Goal: Task Accomplishment & Management: Complete application form

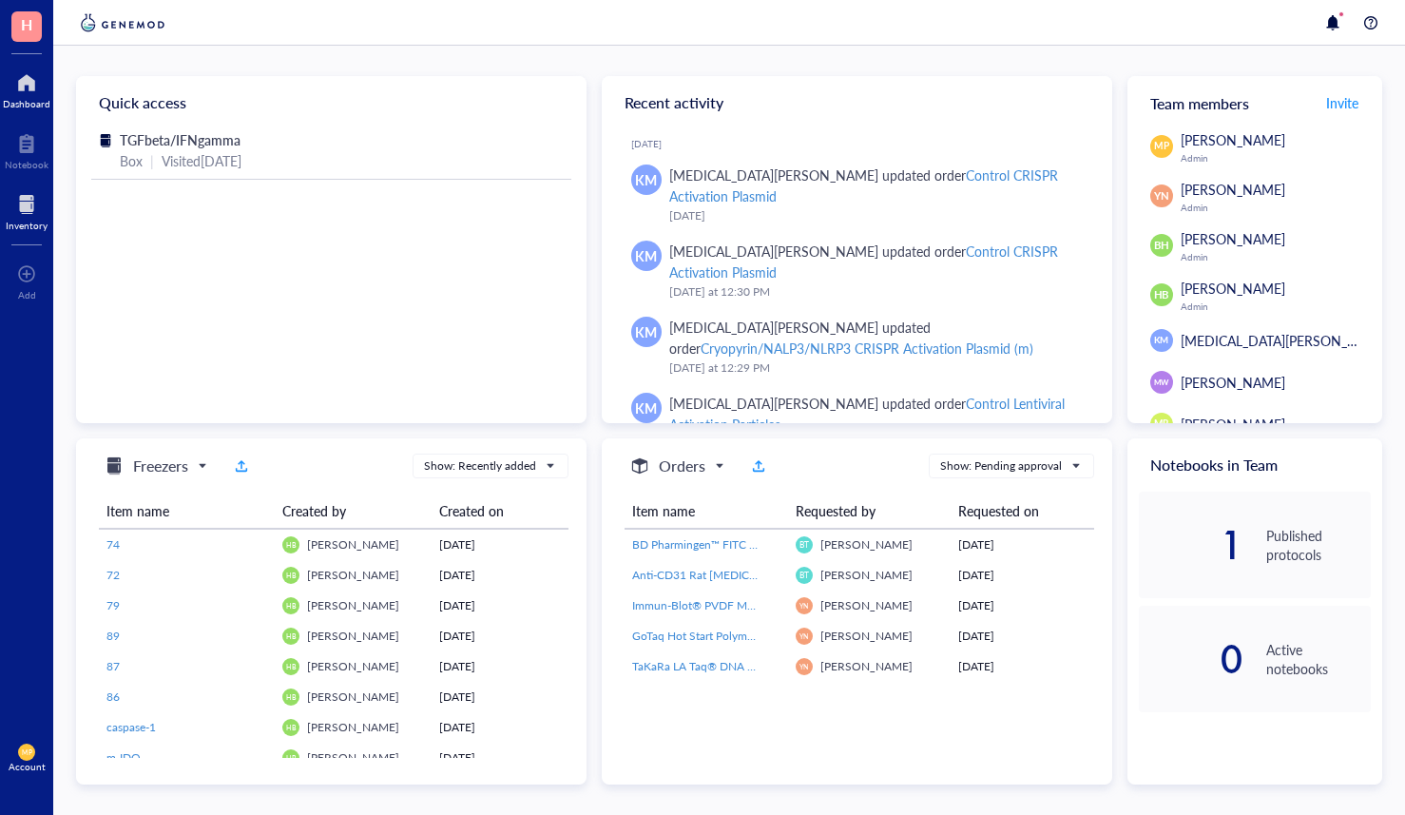
click at [26, 199] on div at bounding box center [27, 204] width 42 height 30
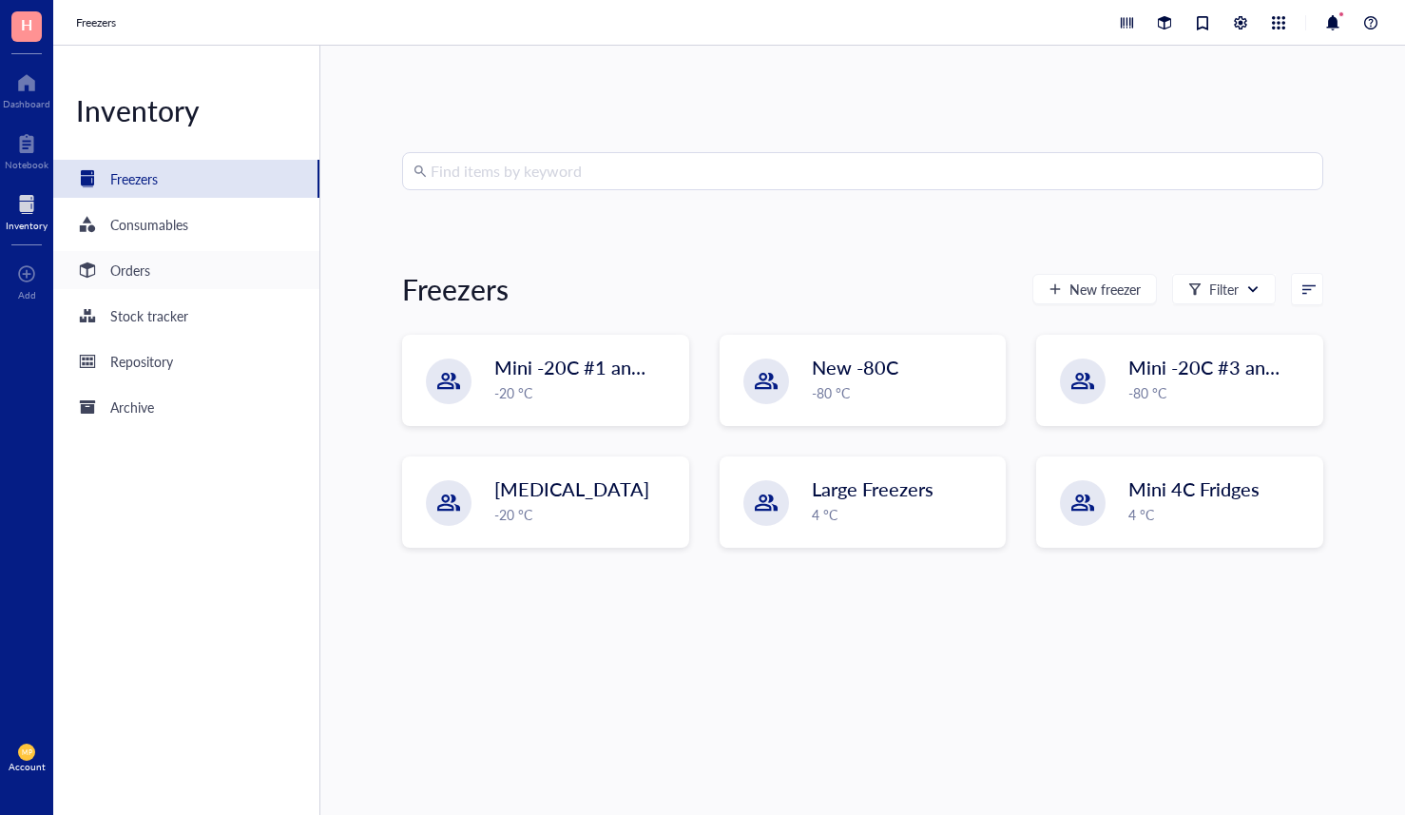
click at [152, 267] on div "Orders" at bounding box center [186, 270] width 266 height 38
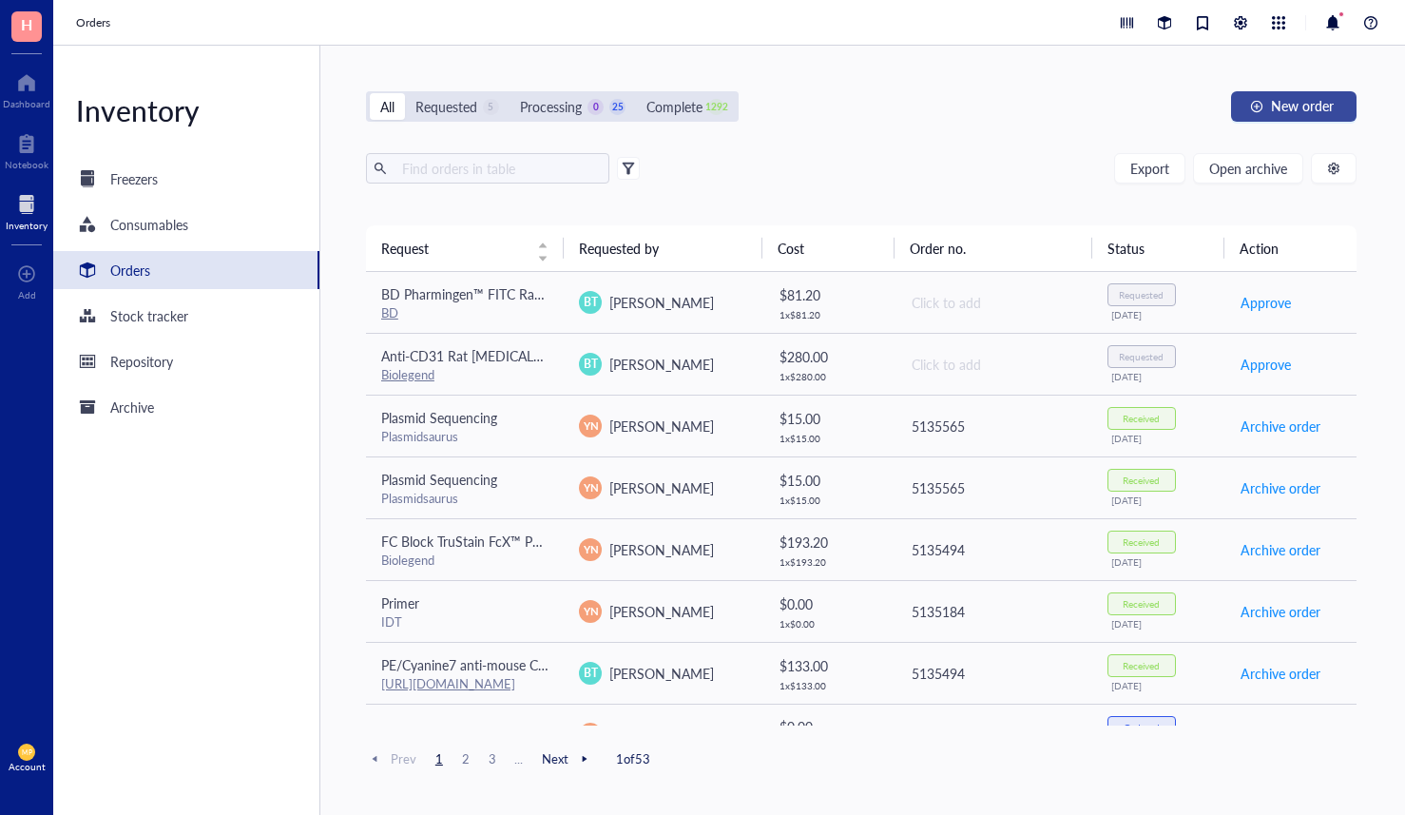
click at [1259, 105] on div "button" at bounding box center [1256, 106] width 13 height 13
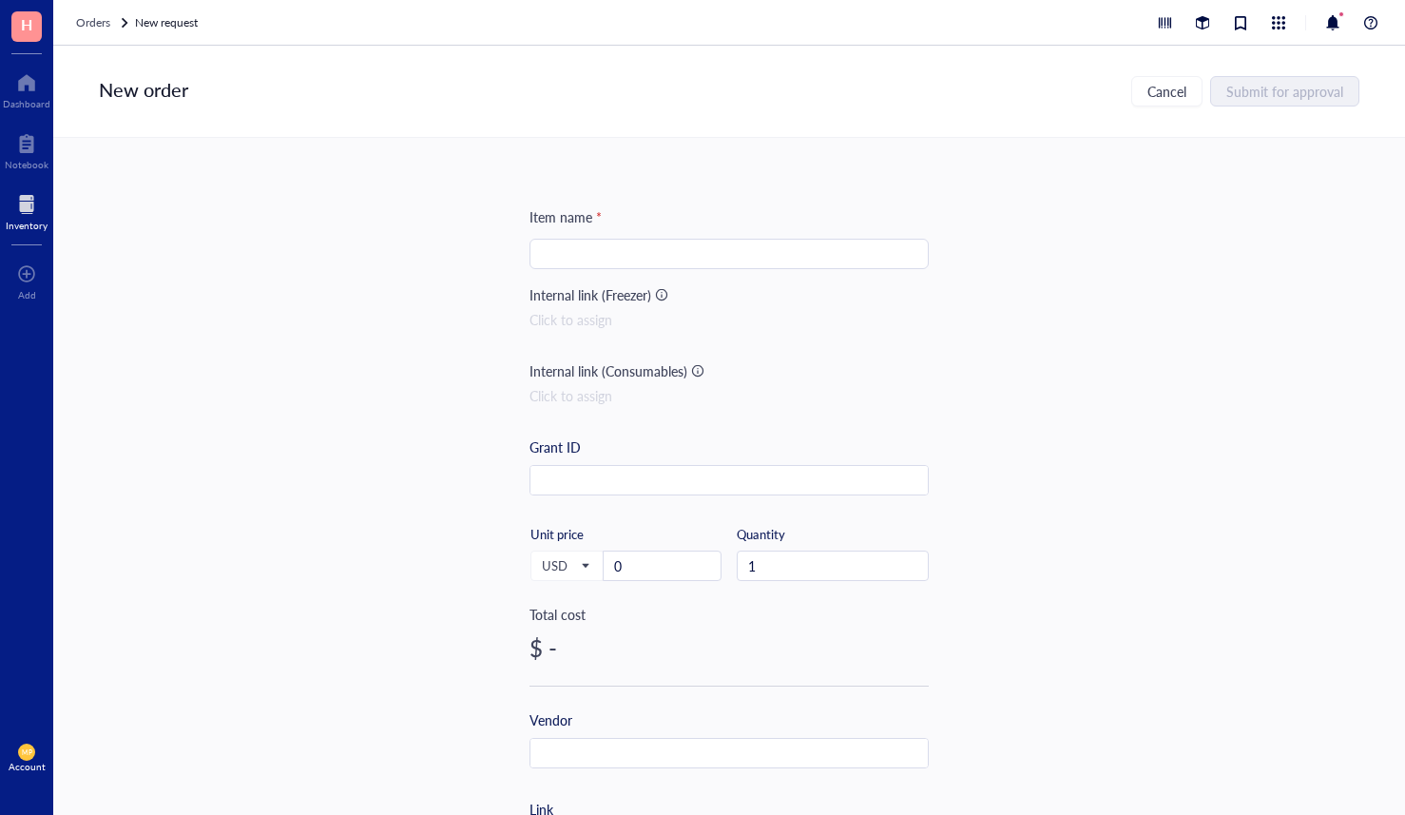
click at [701, 268] on div at bounding box center [729, 254] width 399 height 30
click at [602, 270] on div "Item name * Internal link (Freezer) Click to assign Internal link (Consumables)…" at bounding box center [729, 732] width 399 height 1053
click at [611, 256] on input "search" at bounding box center [729, 254] width 377 height 29
paste input "BD Pharmingen™ Alexa Fluor® 647 Mouse Anti-Nur77"
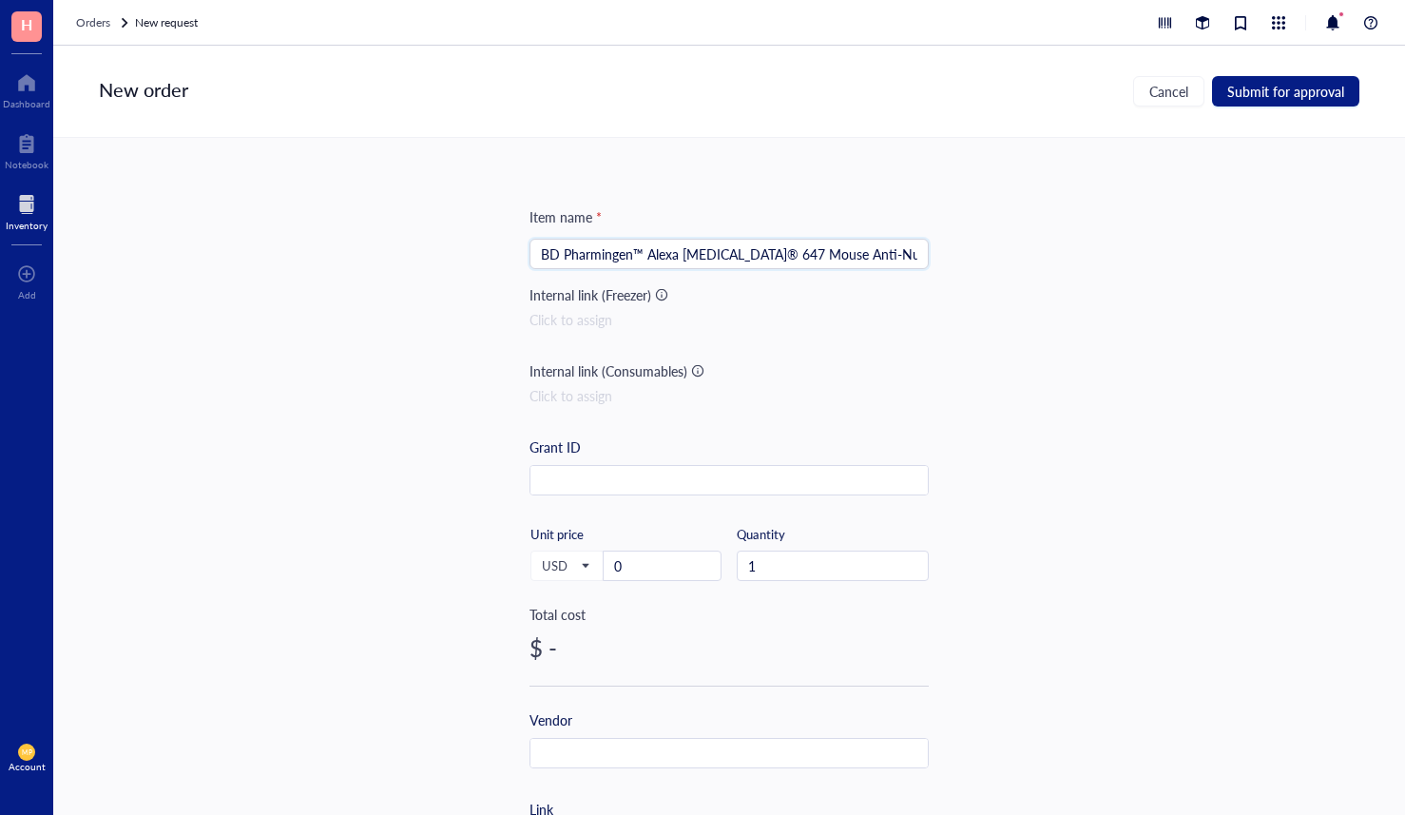
type input "BD Pharmingen™ Alexa Fluor® 647 Mouse Anti-Nur77"
click at [825, 387] on div "Click to assign" at bounding box center [729, 395] width 399 height 21
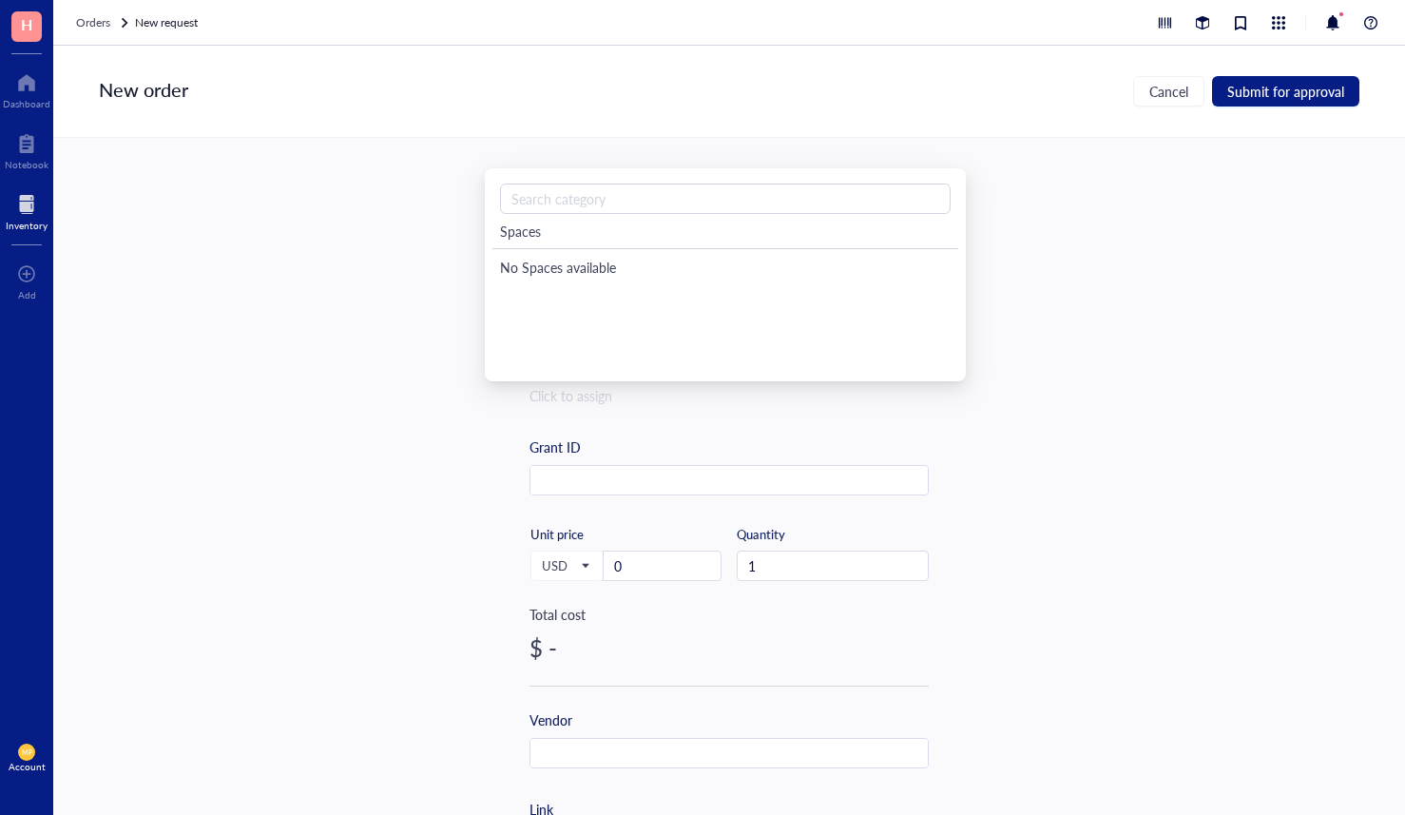
click at [443, 656] on div "Item name * BD Pharmingen™ Alexa Fluor® 647 Mouse Anti-Nur77 Internal link (Fre…" at bounding box center [729, 476] width 1352 height 677
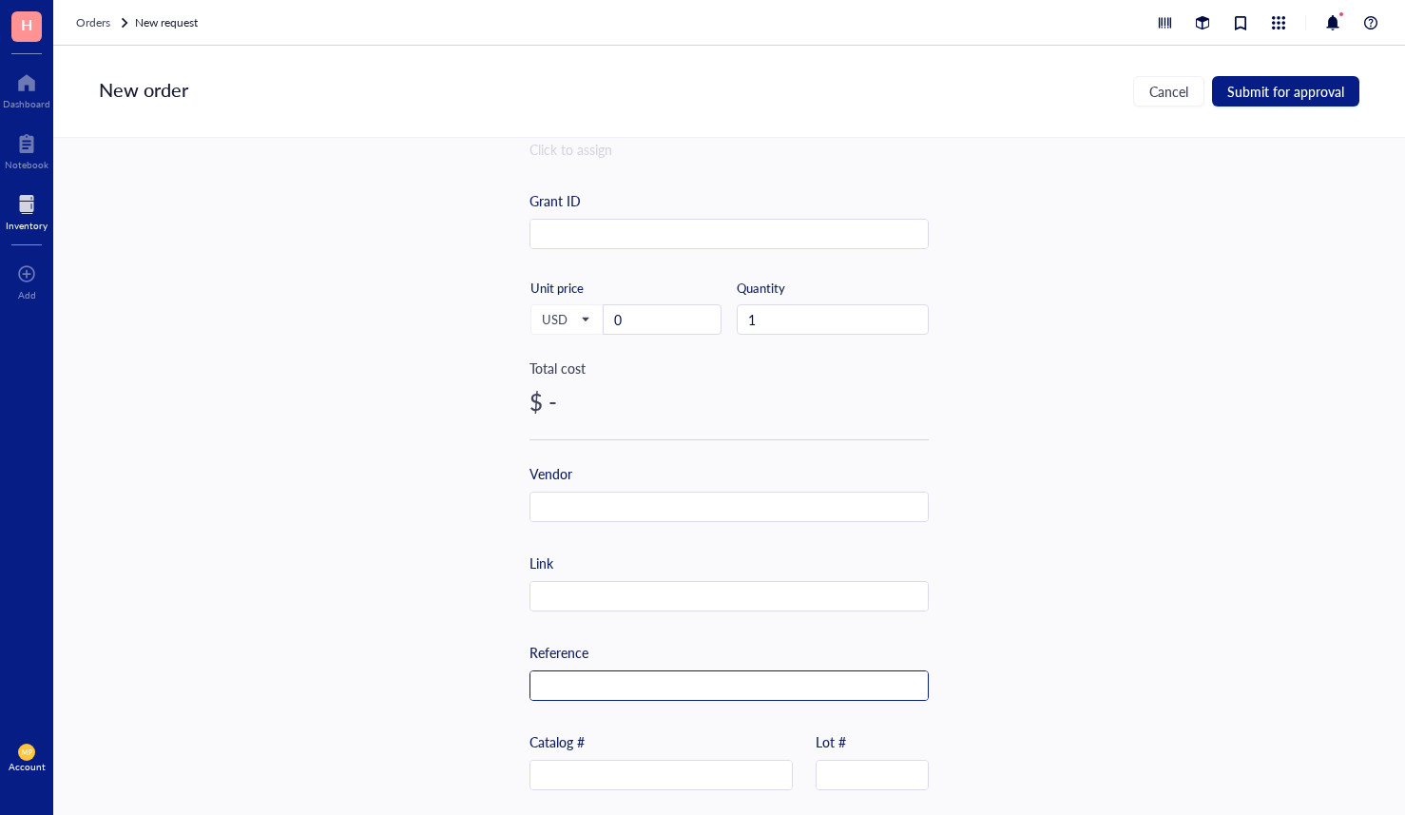
scroll to position [261, 0]
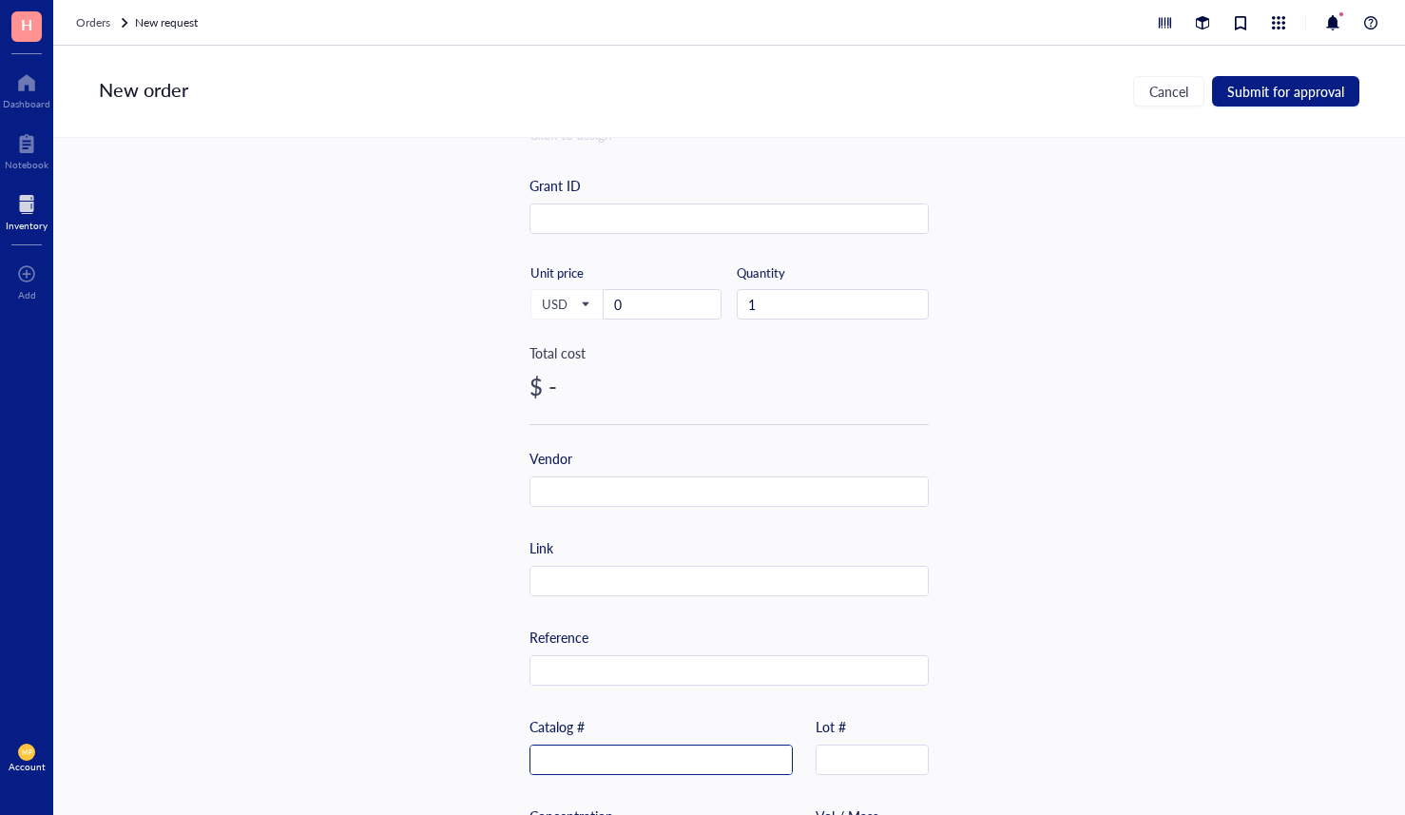
click at [576, 760] on input "text" at bounding box center [661, 760] width 261 height 30
paste input "566735"
type input "566735"
click at [616, 584] on input "text" at bounding box center [729, 582] width 397 height 30
paste input "https://www.bdbiosciences.com/en-us/products/reagents/flow-cytometry-reagents/r…"
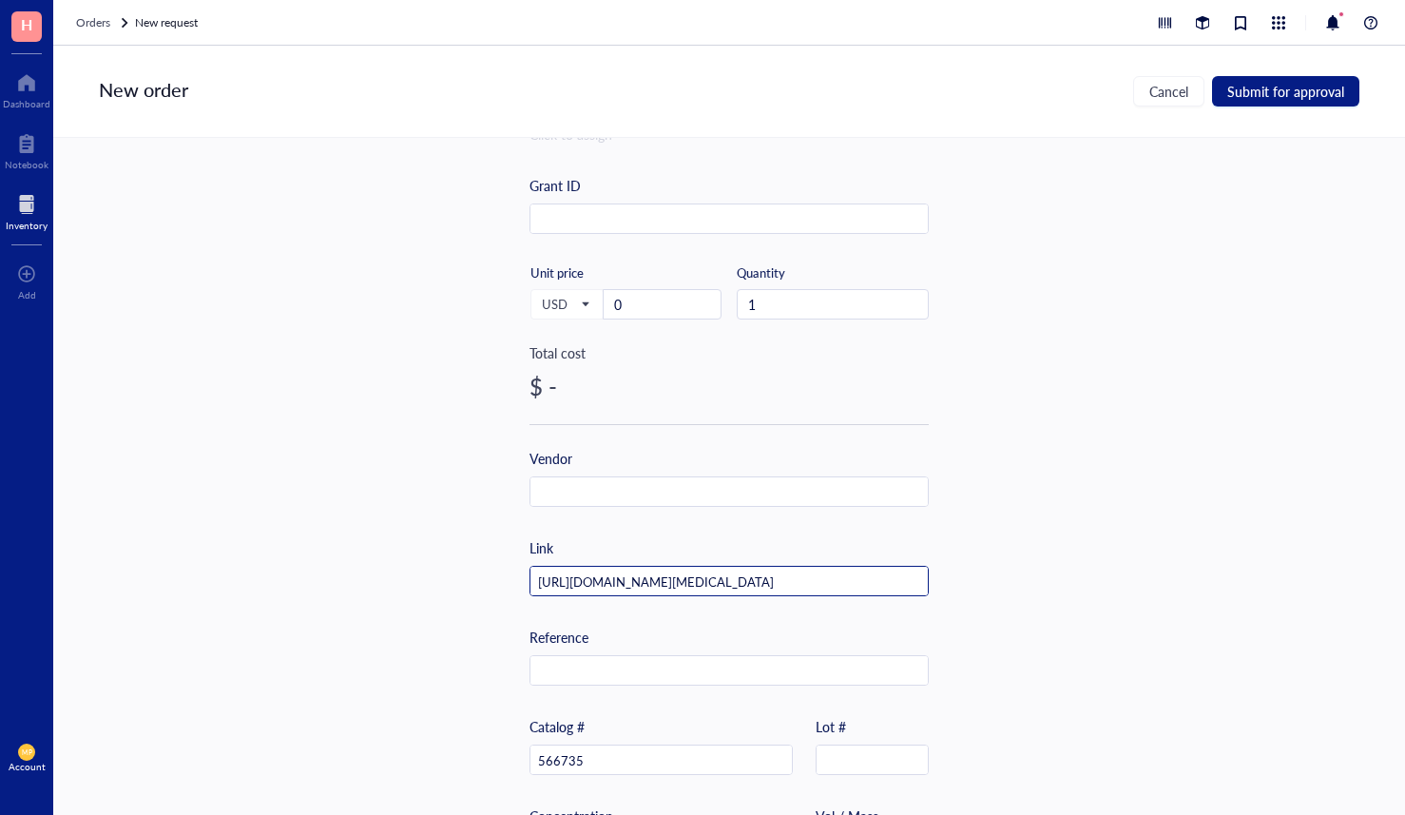
scroll to position [0, 690]
type input "https://www.bdbiosciences.com/en-us/products/reagents/flow-cytometry-reagents/r…"
click at [452, 576] on div "Item name * BD Pharmingen™ Alexa Fluor® 647 Mouse Anti-Nur77 Internal link (Fre…" at bounding box center [729, 476] width 1352 height 677
click at [618, 500] on input "text" at bounding box center [729, 492] width 397 height 30
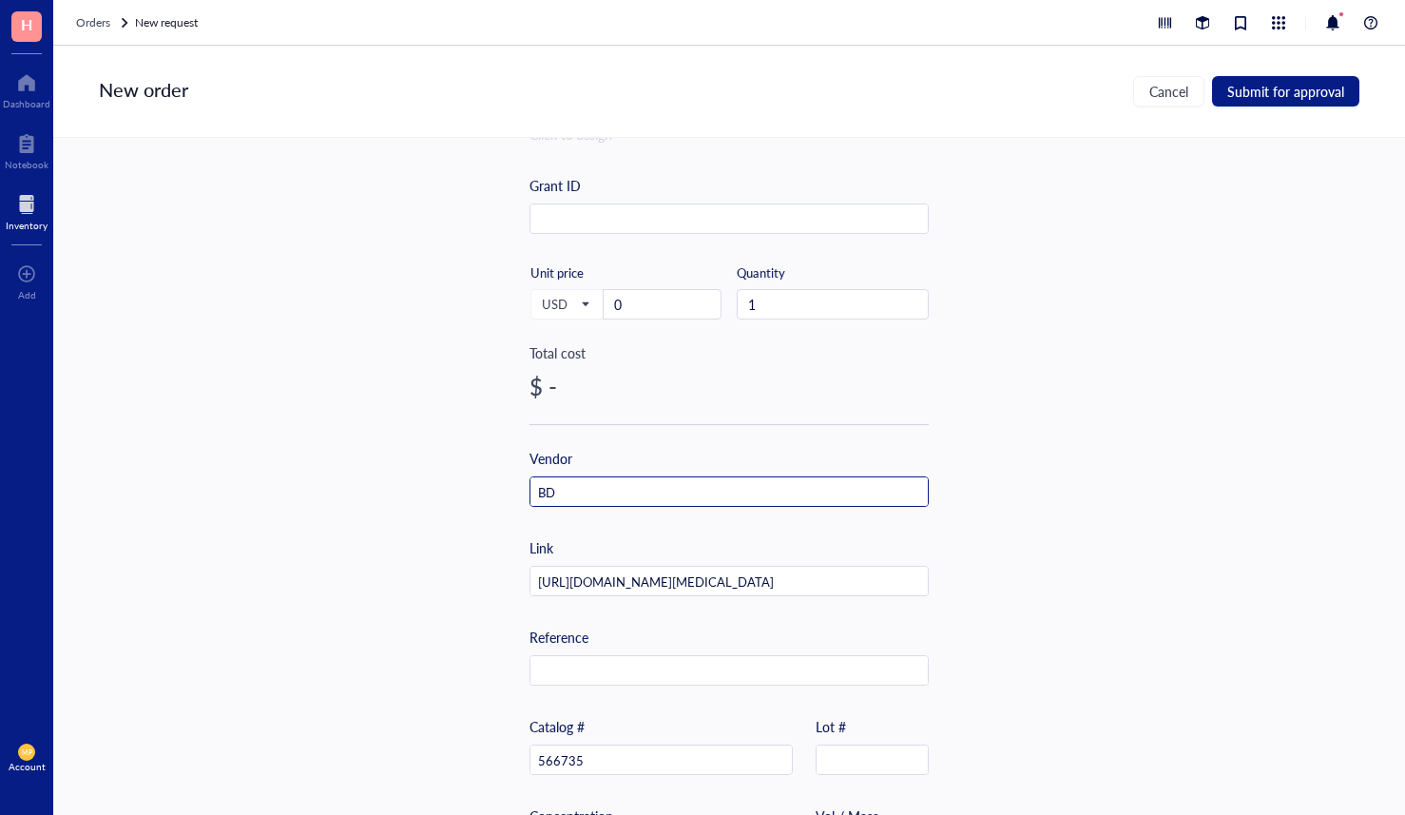
type input "BD"
click at [448, 493] on div "Item name * BD Pharmingen™ Alexa Fluor® 647 Mouse Anti-Nur77 Internal link (Fre…" at bounding box center [729, 476] width 1352 height 677
click at [619, 311] on input "0" at bounding box center [662, 304] width 117 height 29
type input "354"
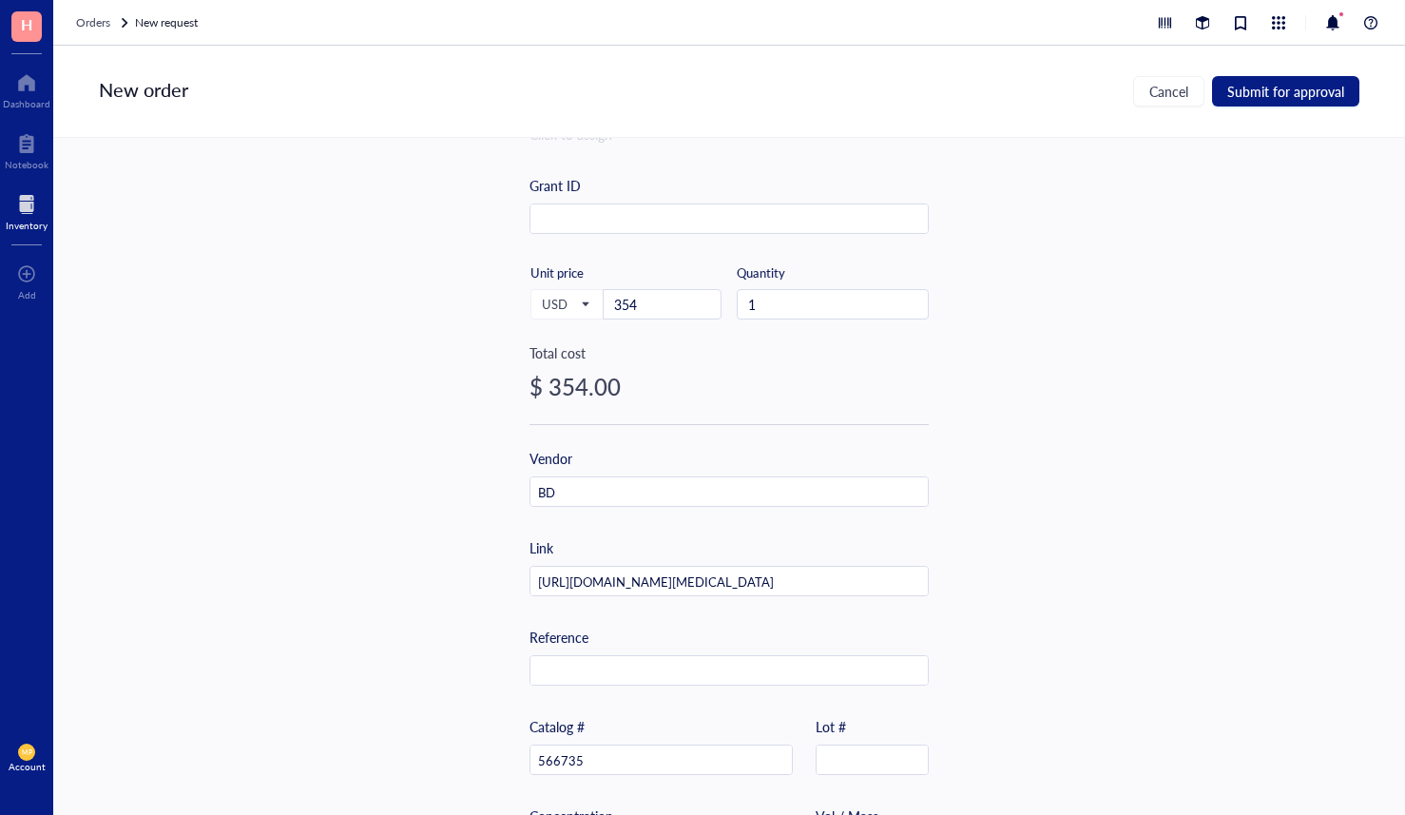
click at [388, 360] on div "Item name * BD Pharmingen™ Alexa Fluor® 647 Mouse Anti-Nur77 Internal link (Fre…" at bounding box center [729, 476] width 1352 height 677
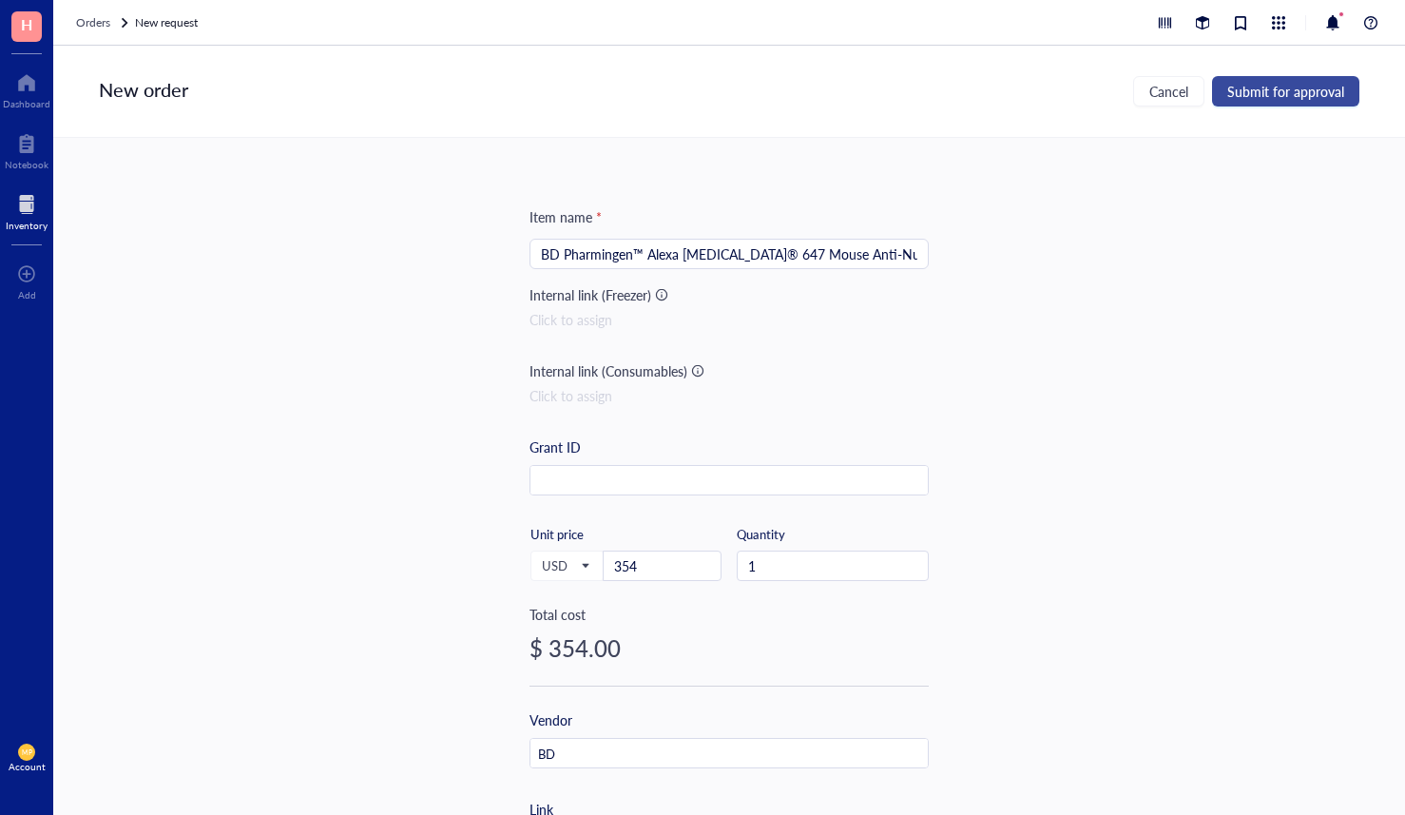
click at [1330, 100] on button "Submit for approval" at bounding box center [1285, 91] width 147 height 30
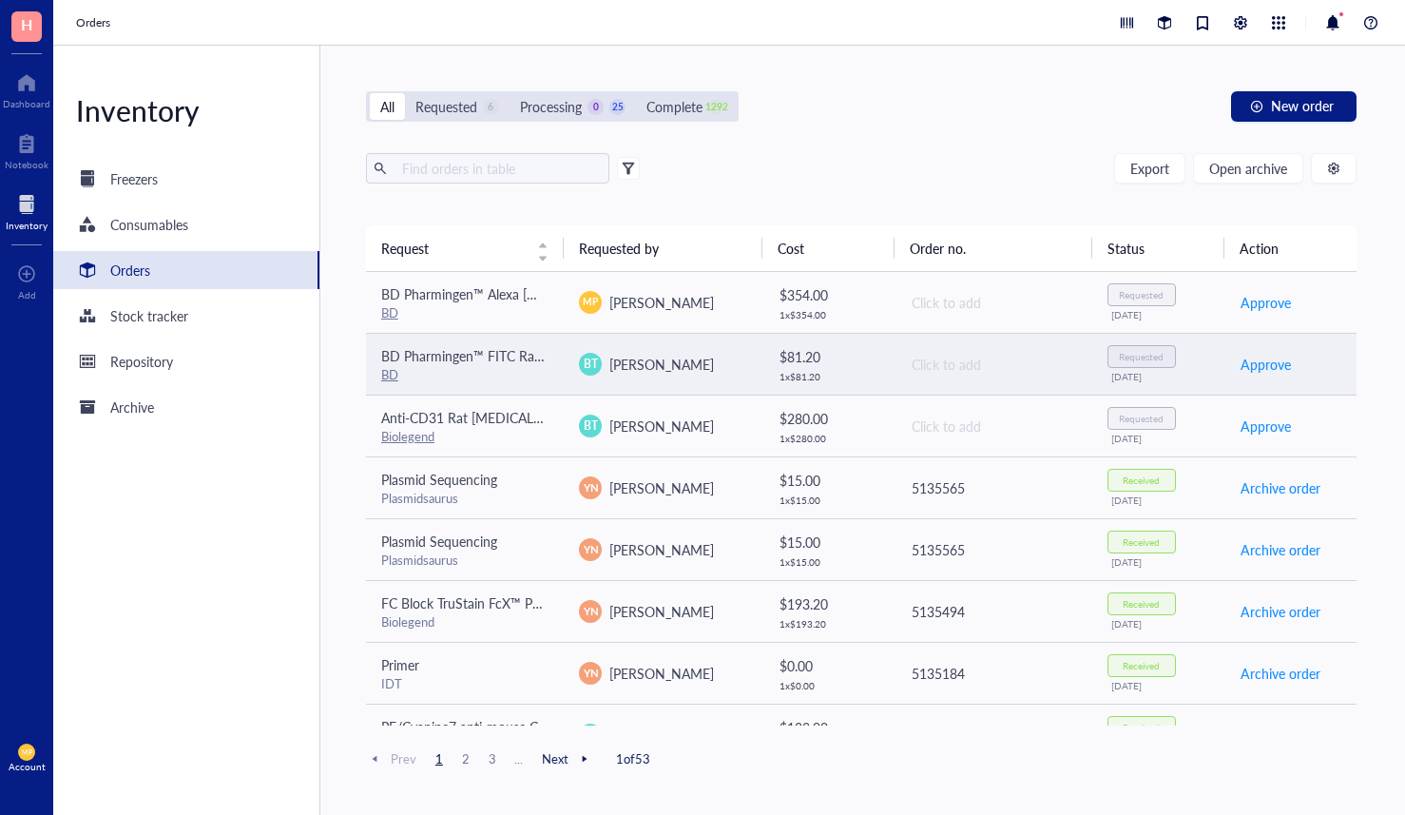
click at [480, 371] on div "BD" at bounding box center [464, 374] width 167 height 17
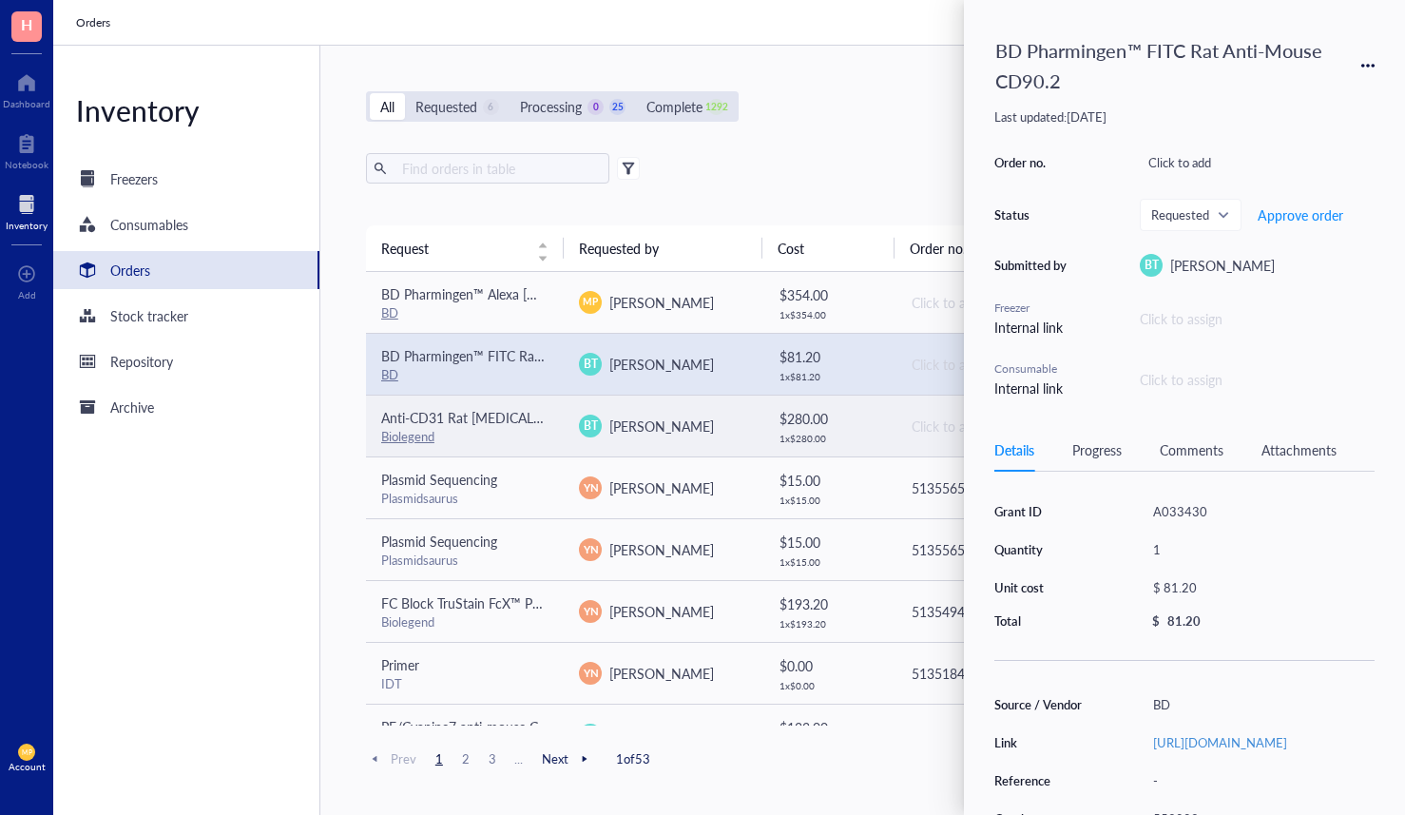
click at [518, 437] on div "Biolegend" at bounding box center [464, 436] width 167 height 17
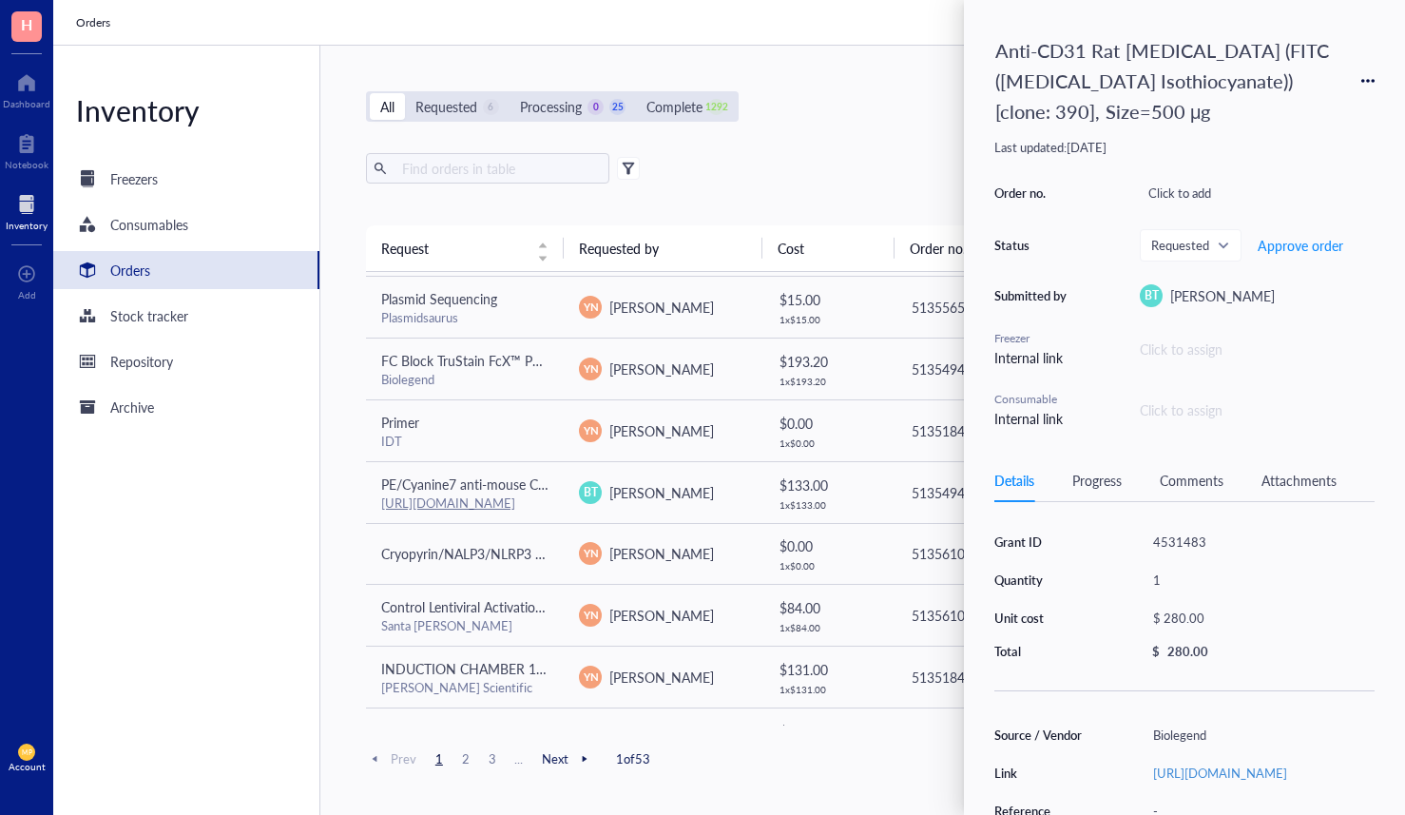
scroll to position [244, 0]
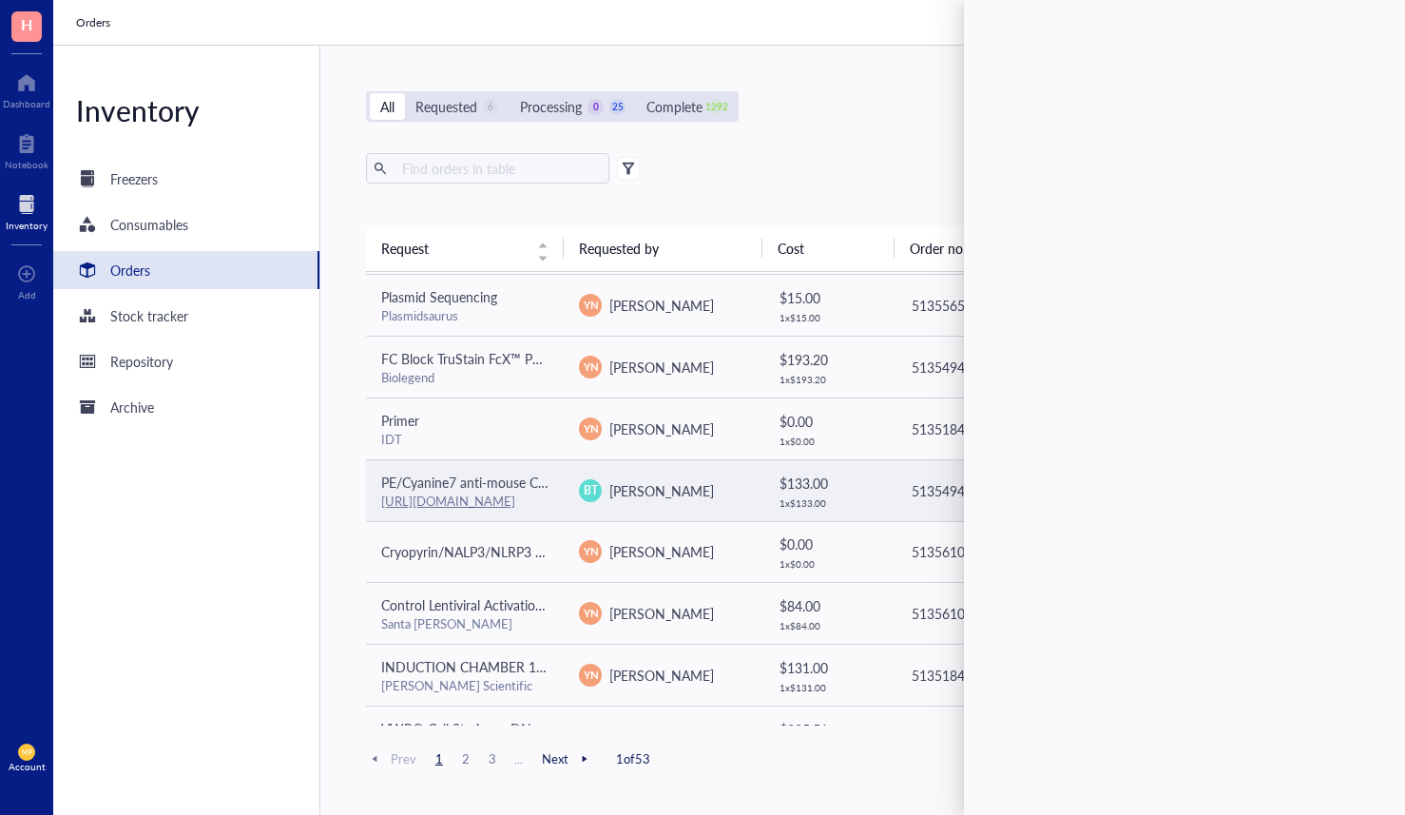
click at [570, 480] on td "BT Balamayooran Theivanthiran" at bounding box center [663, 490] width 198 height 62
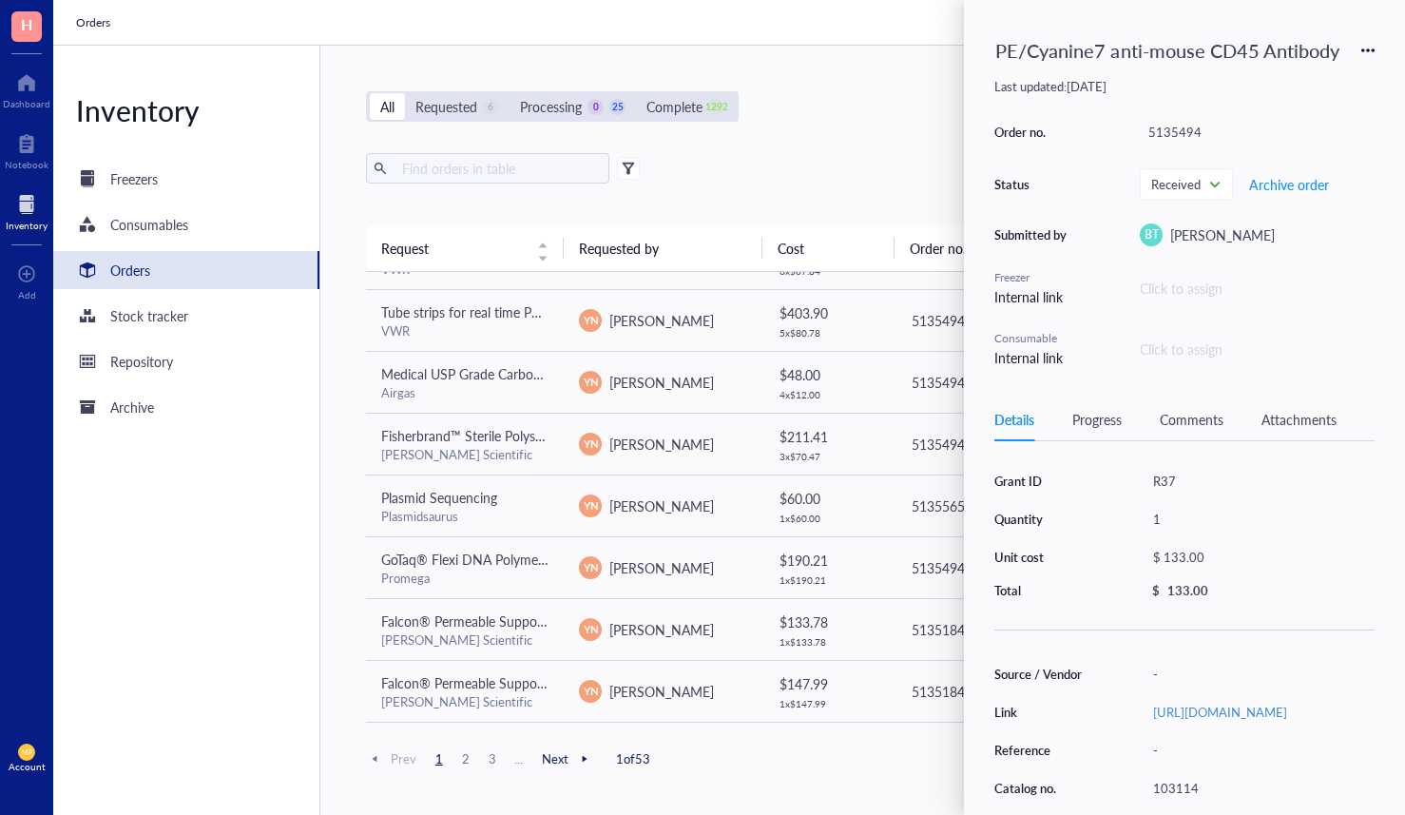
scroll to position [848, 0]
